Goal: Transaction & Acquisition: Subscribe to service/newsletter

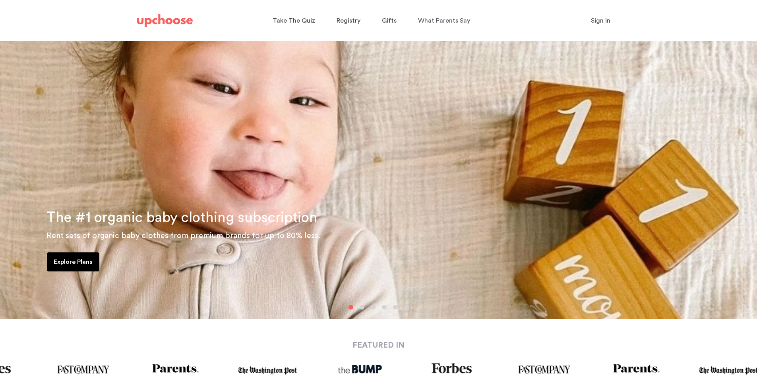
scroll to position [40, 0]
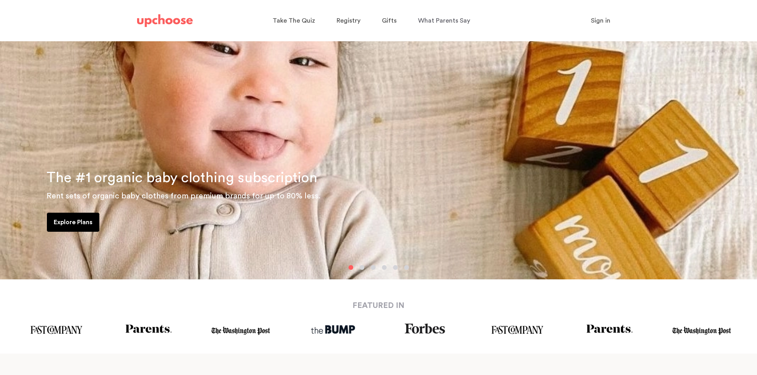
click at [65, 222] on p "Explore Plans" at bounding box center [73, 223] width 39 height 10
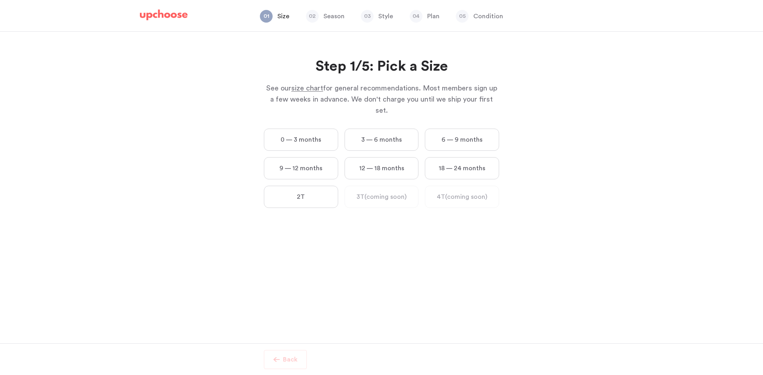
click at [385, 129] on label "3 — 6 months" at bounding box center [381, 140] width 74 height 22
click at [0, 0] on months "3 — 6 months" at bounding box center [0, 0] width 0 height 0
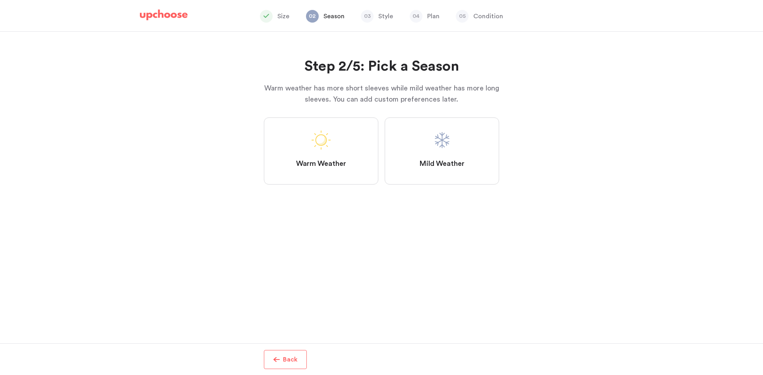
click at [417, 163] on label "Mild Weather" at bounding box center [442, 151] width 114 height 67
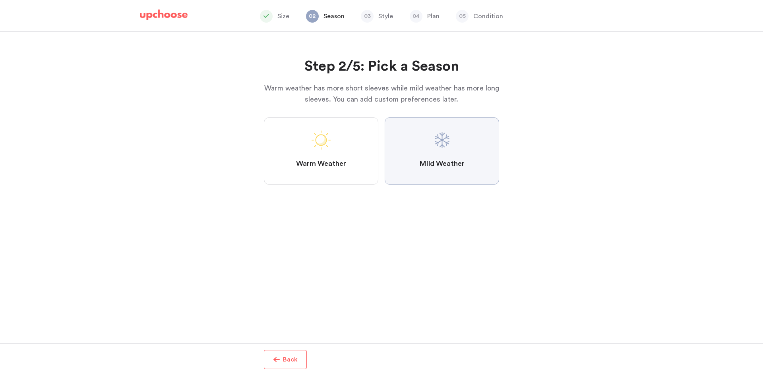
click at [0, 0] on Weather "Mild Weather" at bounding box center [0, 0] width 0 height 0
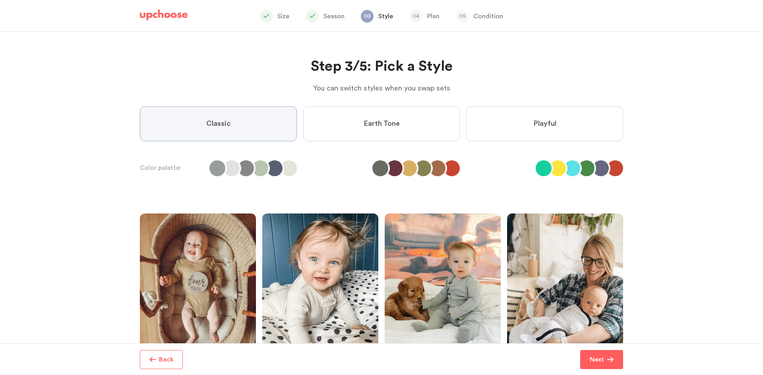
click at [364, 128] on span "Earth Tone" at bounding box center [381, 124] width 36 height 10
click at [0, 0] on Tone "Earth Tone" at bounding box center [0, 0] width 0 height 0
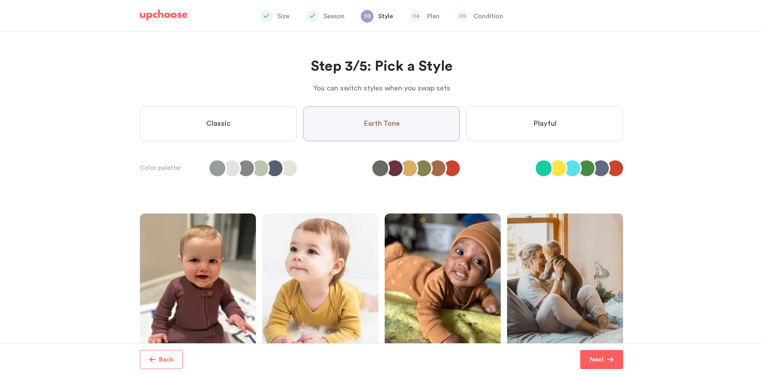
click at [496, 121] on label "Playful" at bounding box center [544, 123] width 157 height 35
click at [0, 0] on input "Playful" at bounding box center [0, 0] width 0 height 0
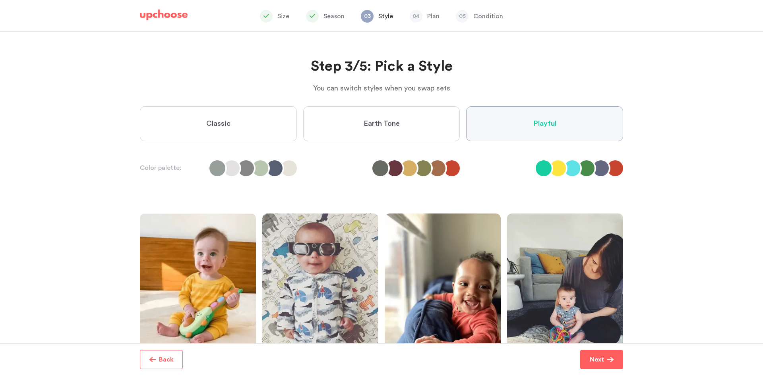
click at [399, 120] on label "Earth Tone" at bounding box center [381, 123] width 157 height 35
click at [0, 0] on Tone "Earth Tone" at bounding box center [0, 0] width 0 height 0
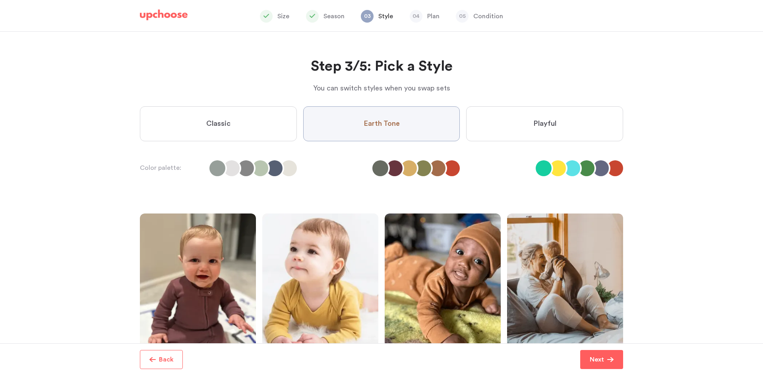
click at [252, 112] on label "Classic" at bounding box center [218, 123] width 157 height 35
click at [0, 0] on input "Classic" at bounding box center [0, 0] width 0 height 0
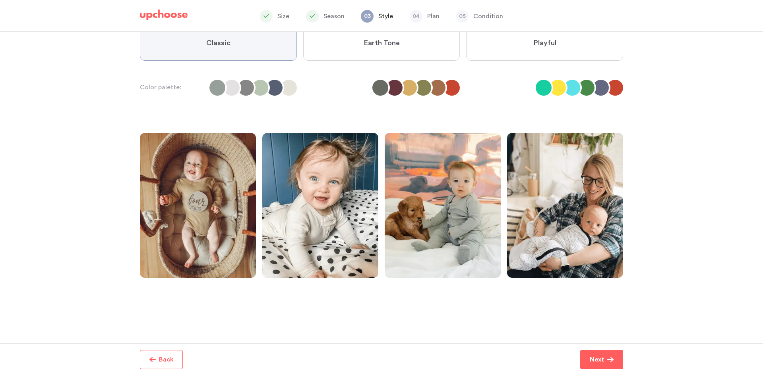
scroll to position [83, 0]
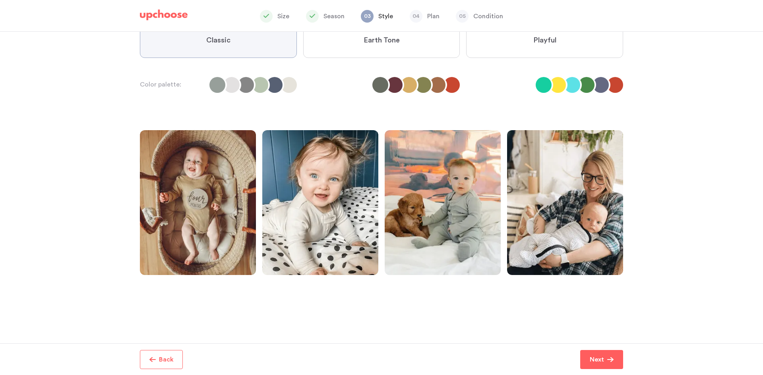
click at [373, 51] on label "Earth Tone" at bounding box center [381, 40] width 157 height 35
click at [0, 0] on Tone "Earth Tone" at bounding box center [0, 0] width 0 height 0
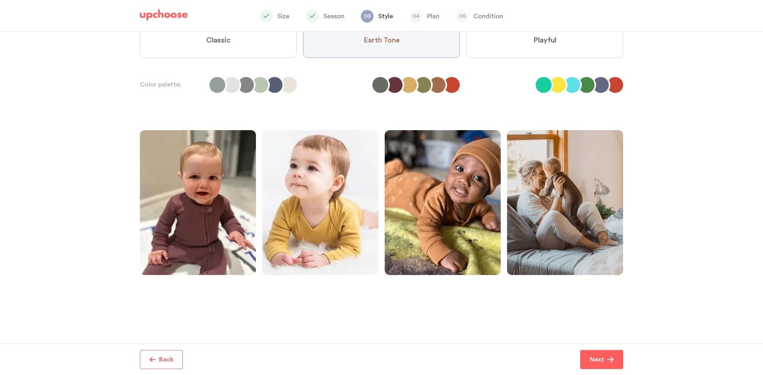
click at [563, 42] on label "Playful" at bounding box center [544, 40] width 157 height 35
click at [0, 0] on input "Playful" at bounding box center [0, 0] width 0 height 0
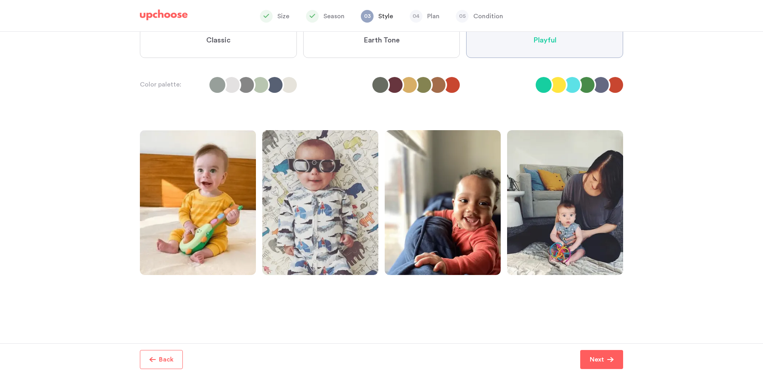
click at [432, 87] on li at bounding box center [437, 85] width 16 height 16
click at [384, 35] on label "Earth Tone" at bounding box center [381, 40] width 157 height 35
click at [0, 0] on Tone "Earth Tone" at bounding box center [0, 0] width 0 height 0
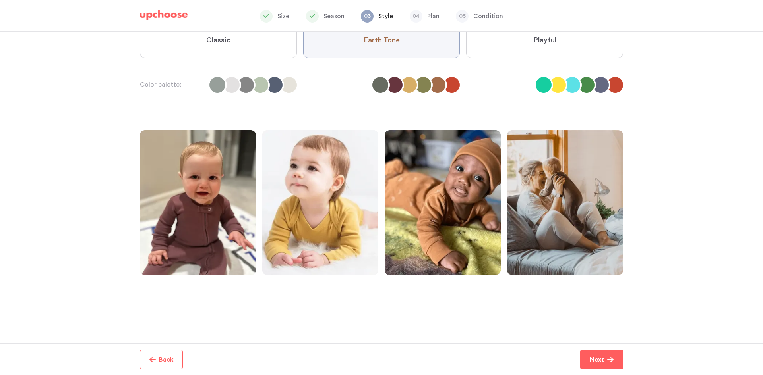
click at [263, 46] on label "Classic" at bounding box center [218, 40] width 157 height 35
click at [0, 0] on input "Classic" at bounding box center [0, 0] width 0 height 0
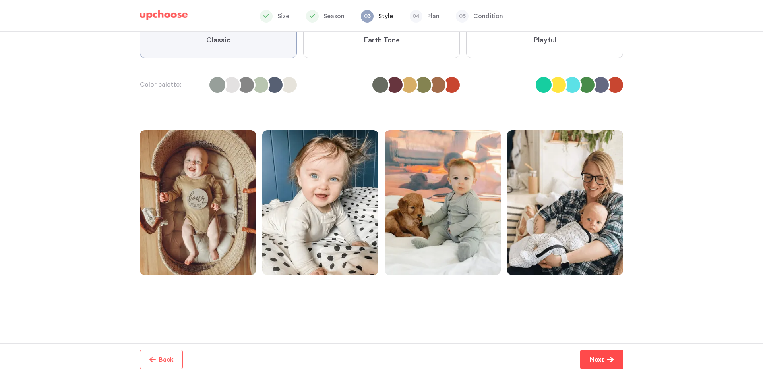
click at [602, 358] on p "Next" at bounding box center [596, 360] width 14 height 10
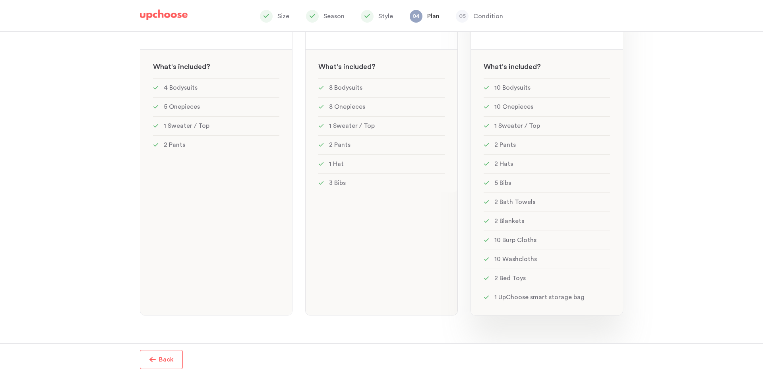
scroll to position [19, 0]
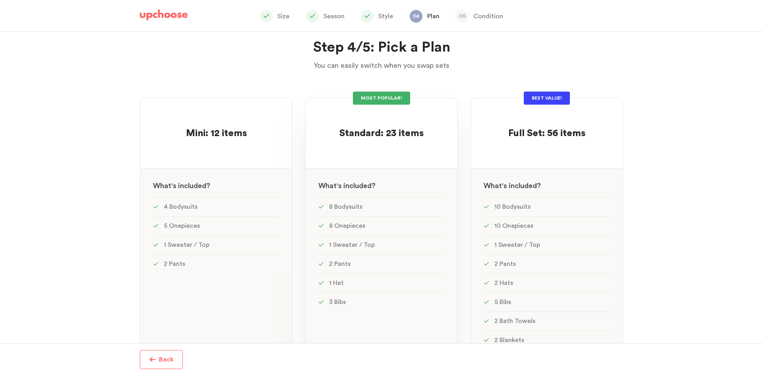
click at [387, 119] on p at bounding box center [381, 121] width 84 height 13
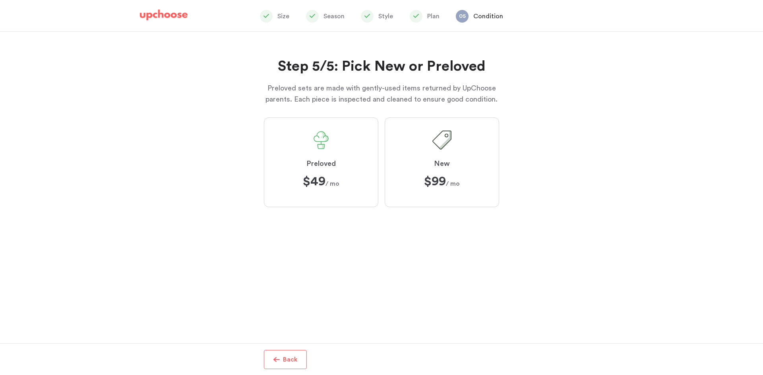
click at [328, 138] on span at bounding box center [320, 140] width 19 height 19
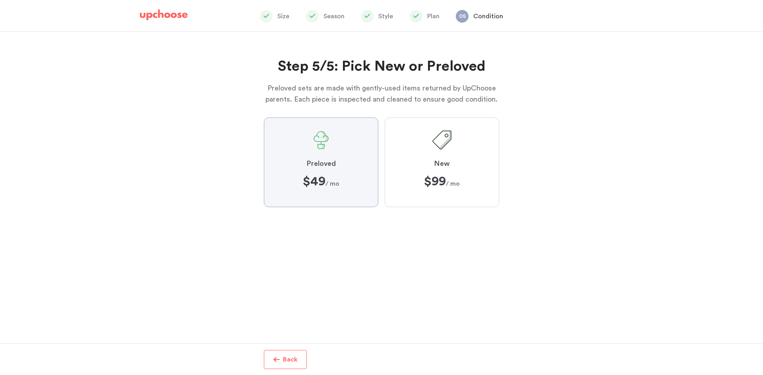
click at [0, 0] on input "Preloved $49 $49 / mo" at bounding box center [0, 0] width 0 height 0
